Goal: Transaction & Acquisition: Obtain resource

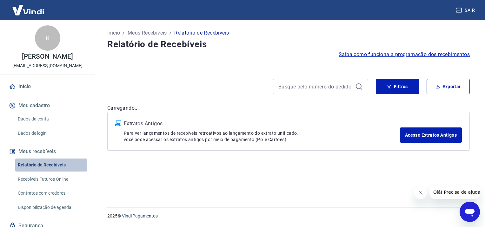
click at [53, 166] on link "Relatório de Recebíveis" at bounding box center [51, 165] width 72 height 13
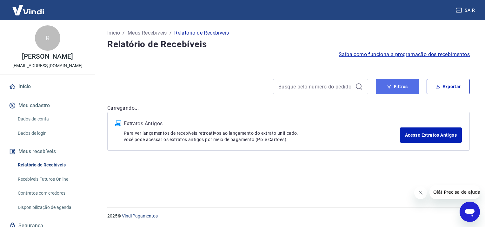
click at [399, 83] on button "Filtros" at bounding box center [397, 86] width 43 height 15
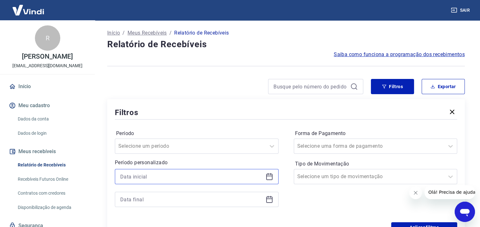
click at [196, 173] on input at bounding box center [191, 177] width 143 height 10
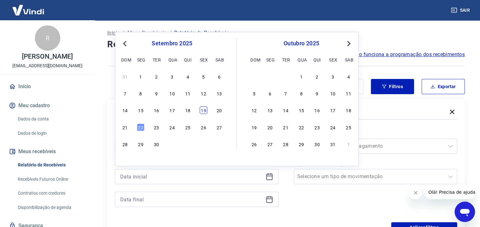
click at [207, 111] on div "19" at bounding box center [204, 111] width 8 height 8
type input "[DATE]"
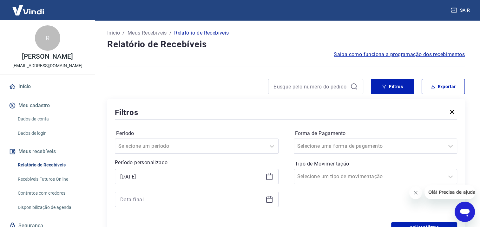
click at [270, 173] on icon at bounding box center [270, 177] width 8 height 8
click at [269, 201] on icon at bounding box center [270, 200] width 8 height 8
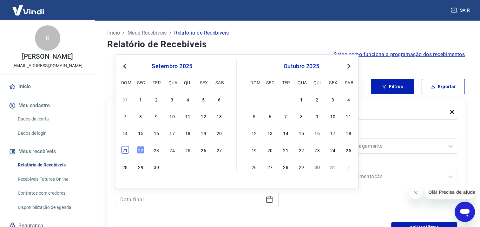
click at [127, 149] on div "21" at bounding box center [125, 150] width 8 height 8
type input "[DATE]"
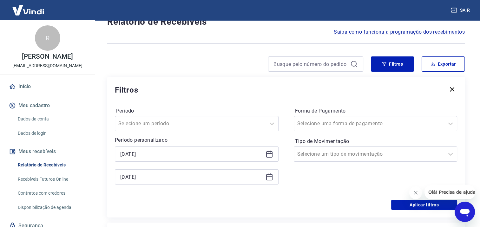
scroll to position [64, 0]
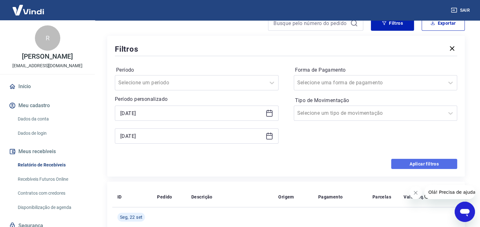
click at [418, 165] on button "Aplicar filtros" at bounding box center [425, 164] width 66 height 10
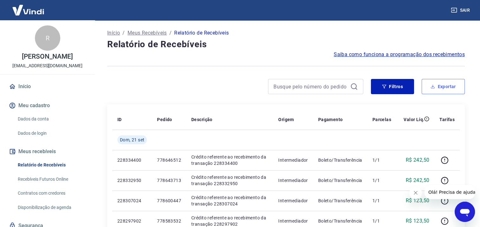
click at [436, 87] on button "Exportar" at bounding box center [443, 86] width 43 height 15
type input "[DATE]"
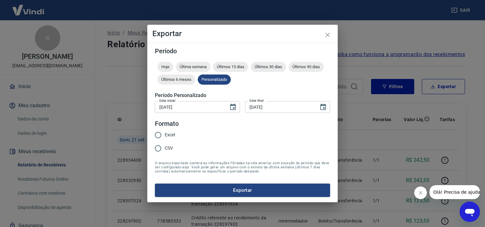
click at [162, 135] on input "Excel" at bounding box center [157, 135] width 13 height 13
radio input "true"
click at [228, 193] on button "Exportar" at bounding box center [242, 190] width 175 height 13
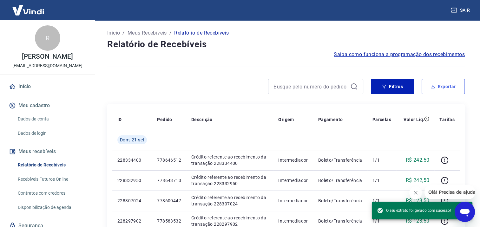
click at [444, 88] on button "Exportar" at bounding box center [443, 86] width 43 height 15
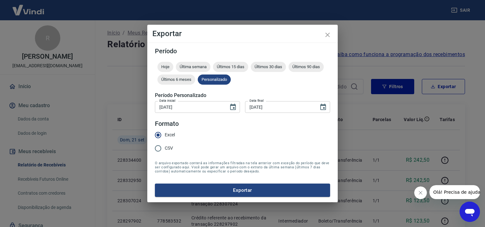
click at [166, 150] on span "CSV" at bounding box center [169, 148] width 8 height 7
click at [165, 150] on input "CSV" at bounding box center [157, 148] width 13 height 13
radio input "true"
click at [192, 189] on button "Exportar" at bounding box center [242, 190] width 175 height 13
